Goal: Information Seeking & Learning: Find specific fact

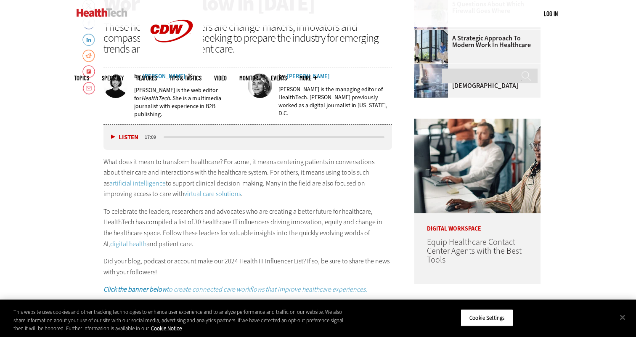
scroll to position [344, 0]
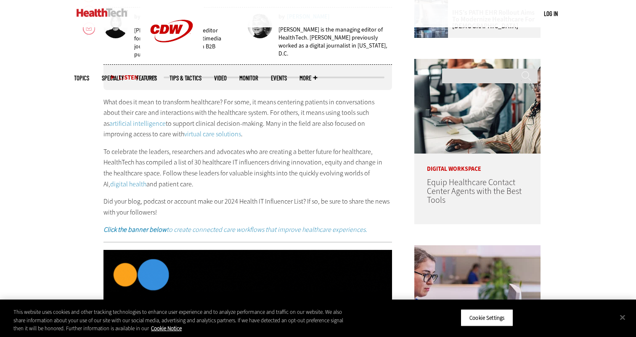
scroll to position [428, 0]
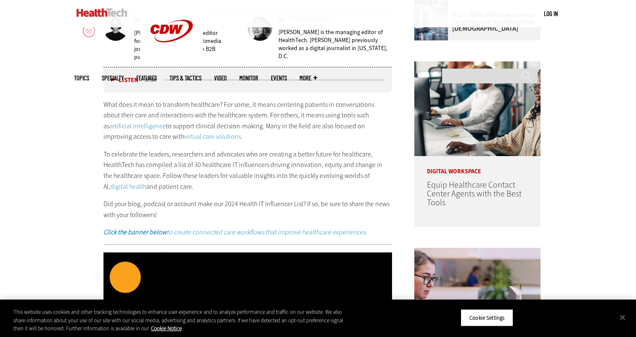
click at [331, 122] on p "What does it mean to transform healthcare? For some, it means centering patient…" at bounding box center [247, 120] width 289 height 43
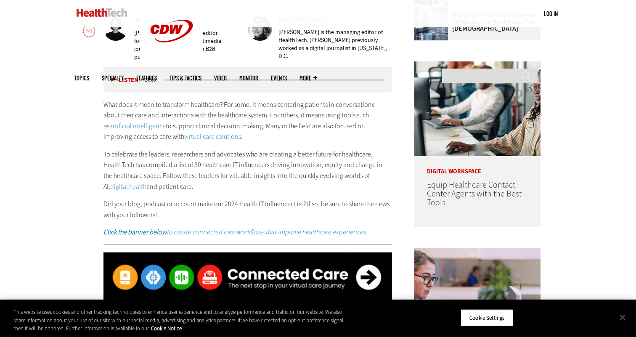
click at [315, 121] on p "What does it mean to transform healthcare? For some, it means centering patient…" at bounding box center [247, 120] width 289 height 43
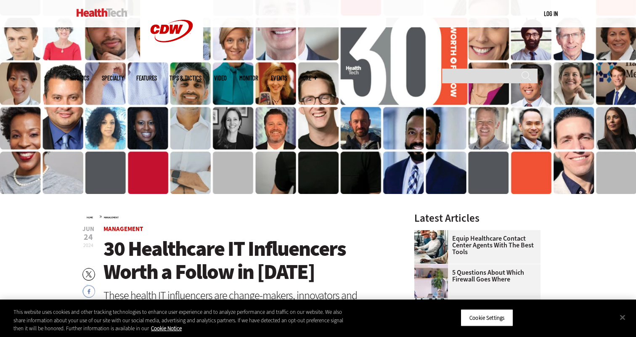
scroll to position [0, 0]
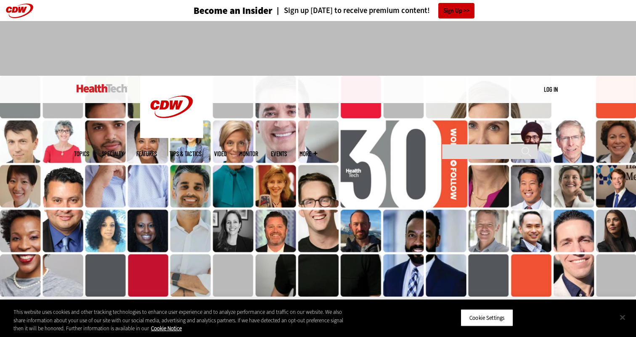
click at [620, 316] on button "Close" at bounding box center [622, 317] width 19 height 19
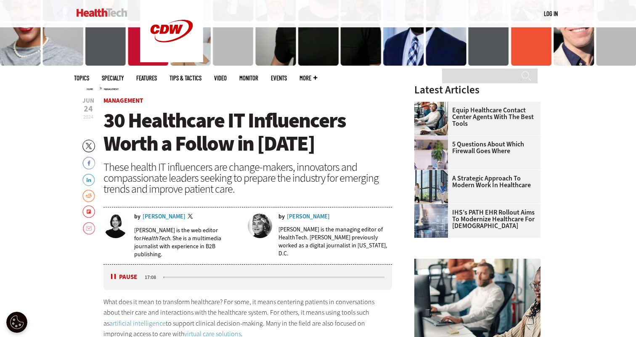
scroll to position [401, 0]
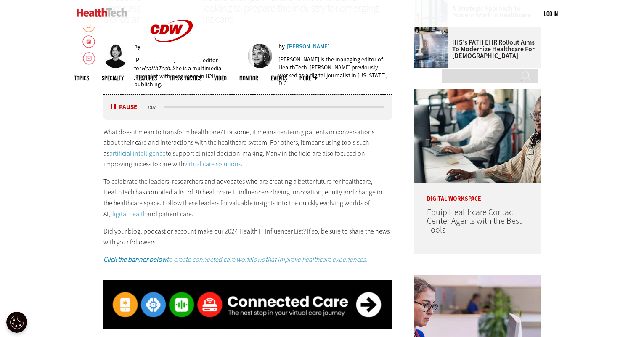
click at [326, 152] on p "What does it mean to transform healthcare? For some, it means centering patient…" at bounding box center [247, 148] width 289 height 43
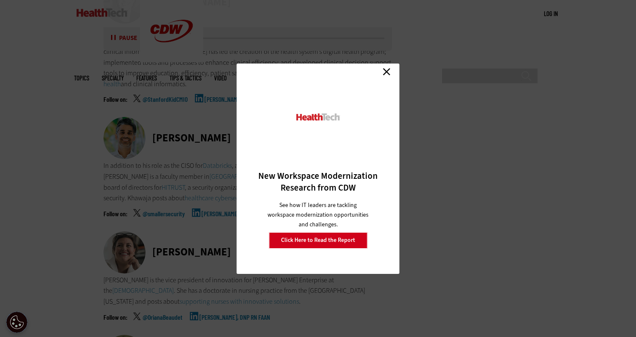
scroll to position [3263, 0]
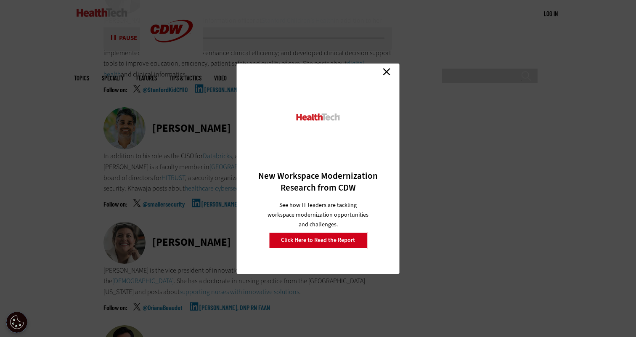
click at [388, 74] on link "Close" at bounding box center [386, 72] width 13 height 13
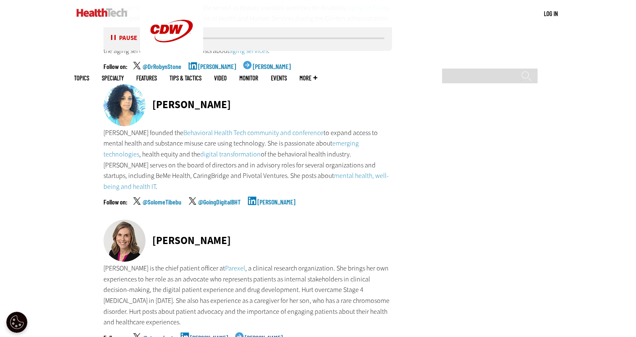
scroll to position [3956, 0]
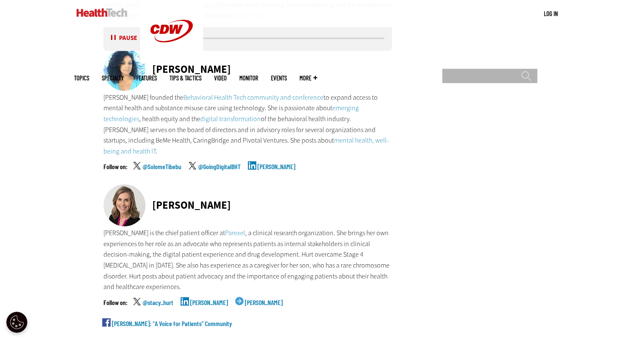
click at [463, 69] on input "Search" at bounding box center [489, 76] width 95 height 15
type input "*"
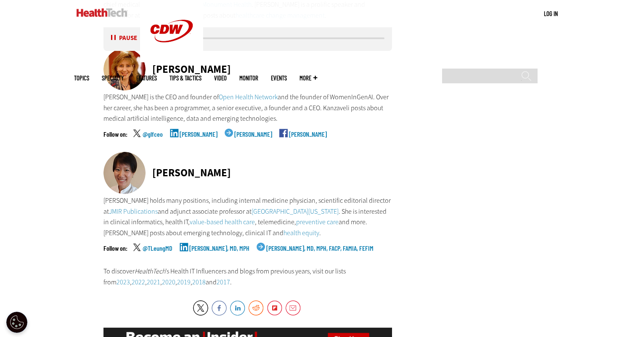
scroll to position [4364, 0]
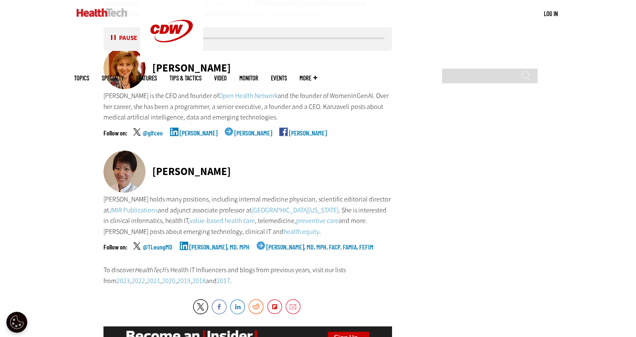
click at [153, 244] on link "@TLeungMD" at bounding box center [158, 254] width 30 height 21
